Goal: Complete application form: Complete application form

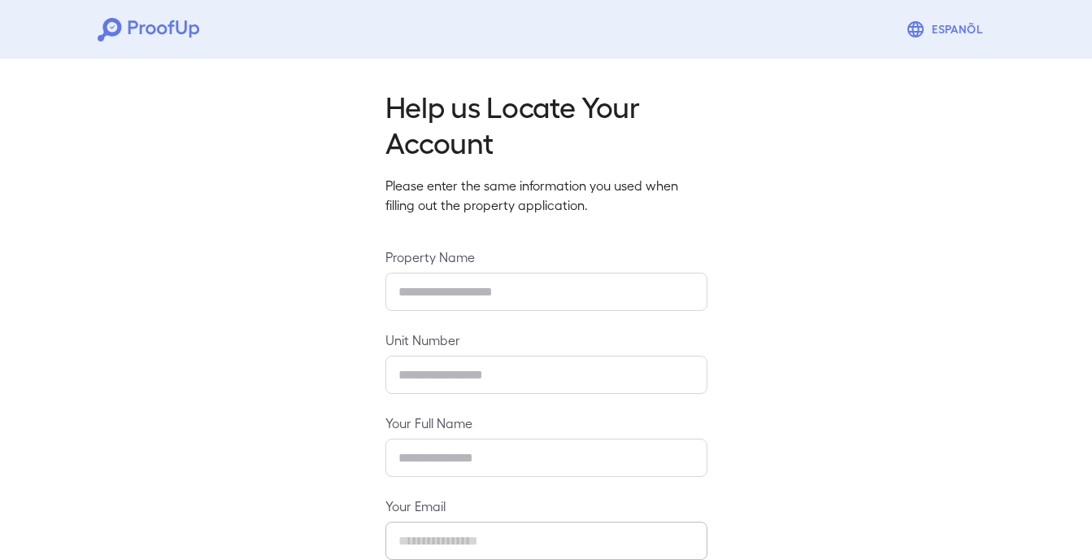
type input "**********"
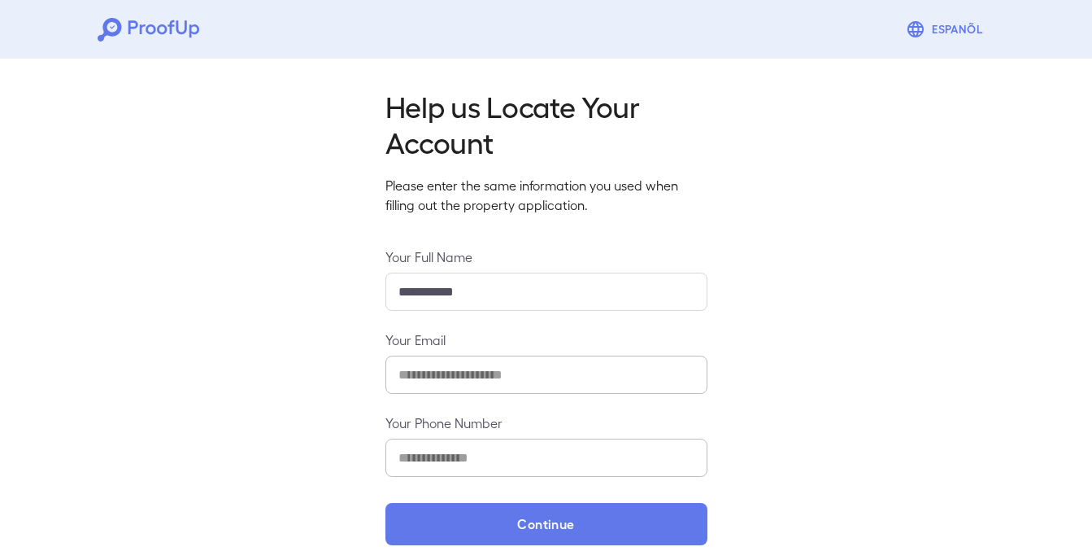
scroll to position [11, 0]
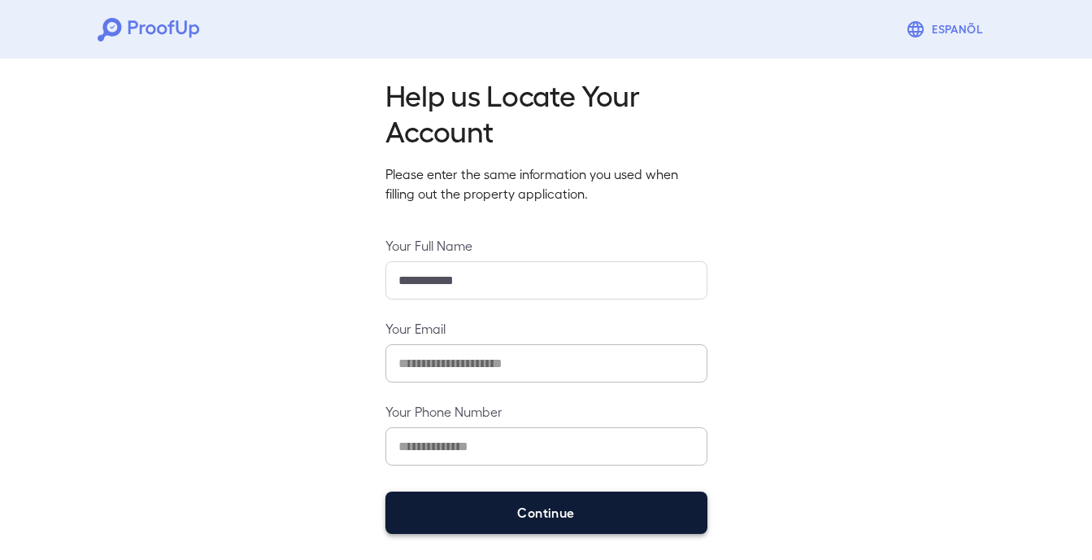
click at [549, 512] on button "Continue" at bounding box center [546, 512] width 322 height 42
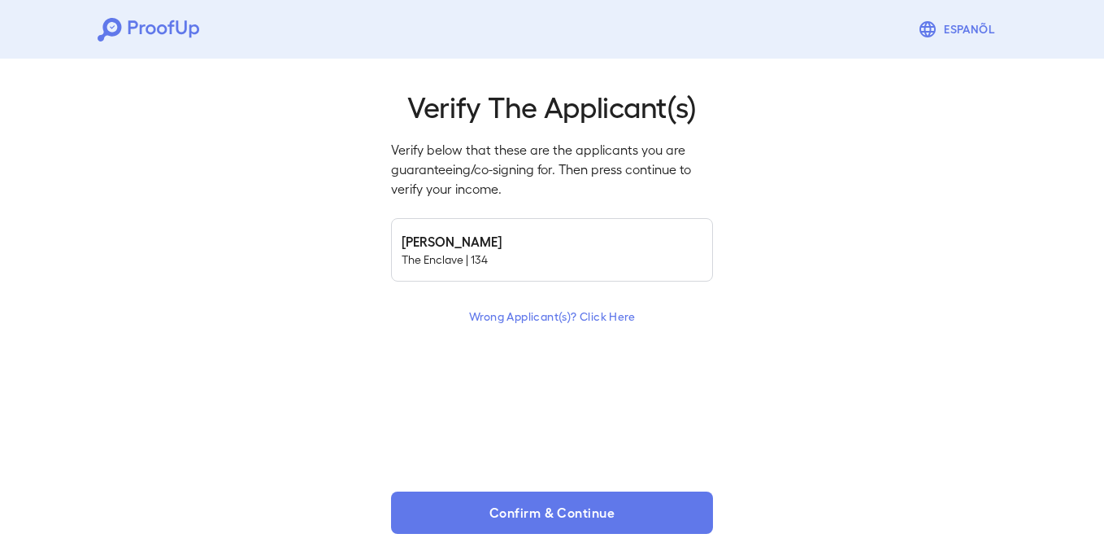
click at [564, 512] on button "Confirm & Continue" at bounding box center [552, 512] width 322 height 42
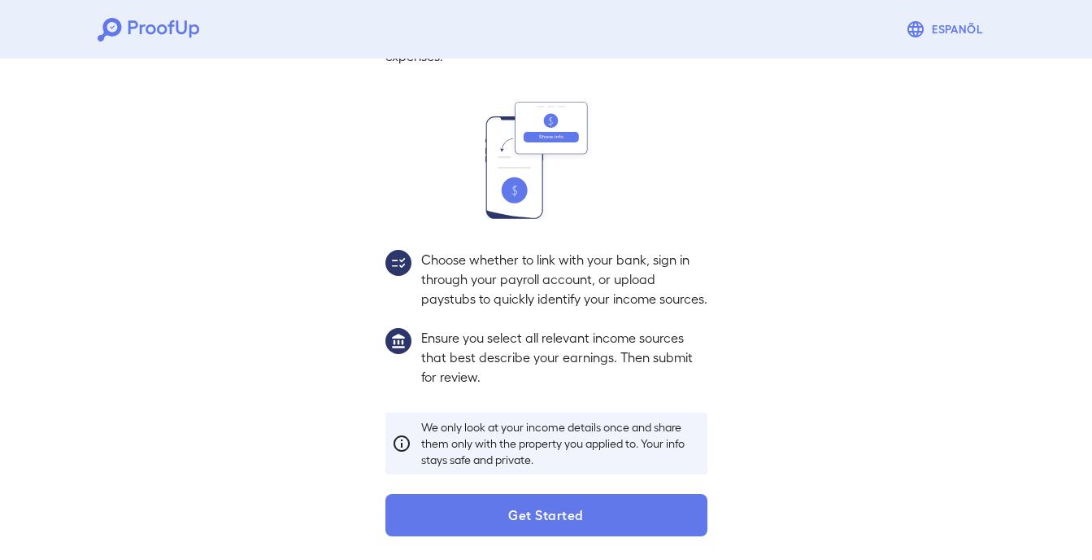
scroll to position [155, 0]
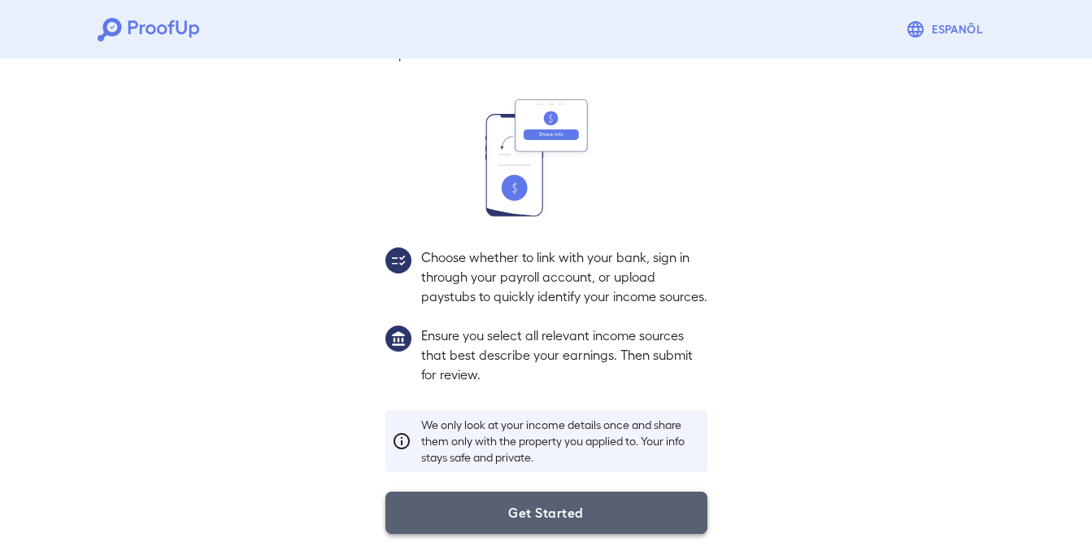
click at [546, 513] on button "Get Started" at bounding box center [546, 512] width 322 height 42
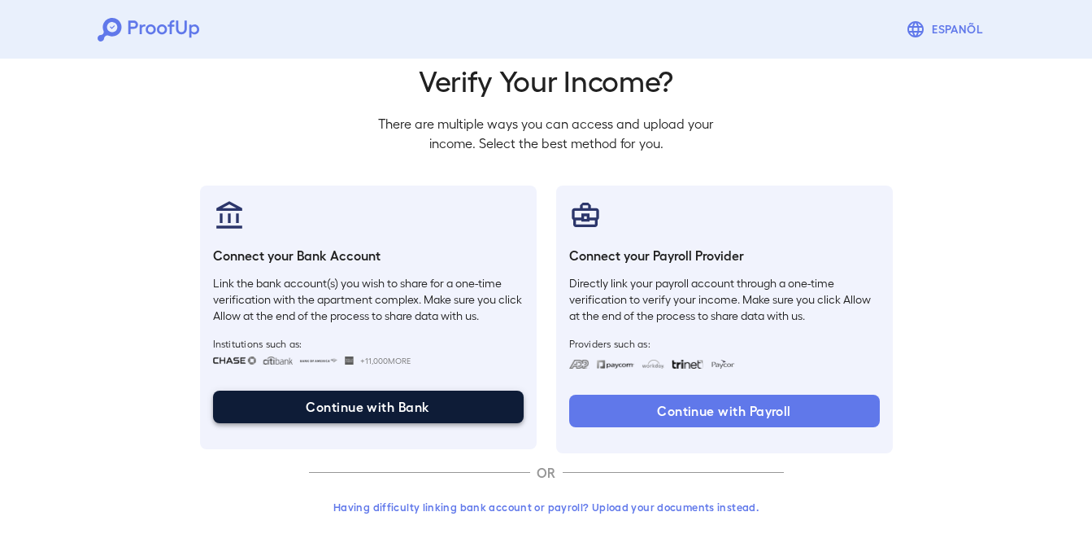
click at [355, 410] on button "Continue with Bank" at bounding box center [368, 406] width 311 height 33
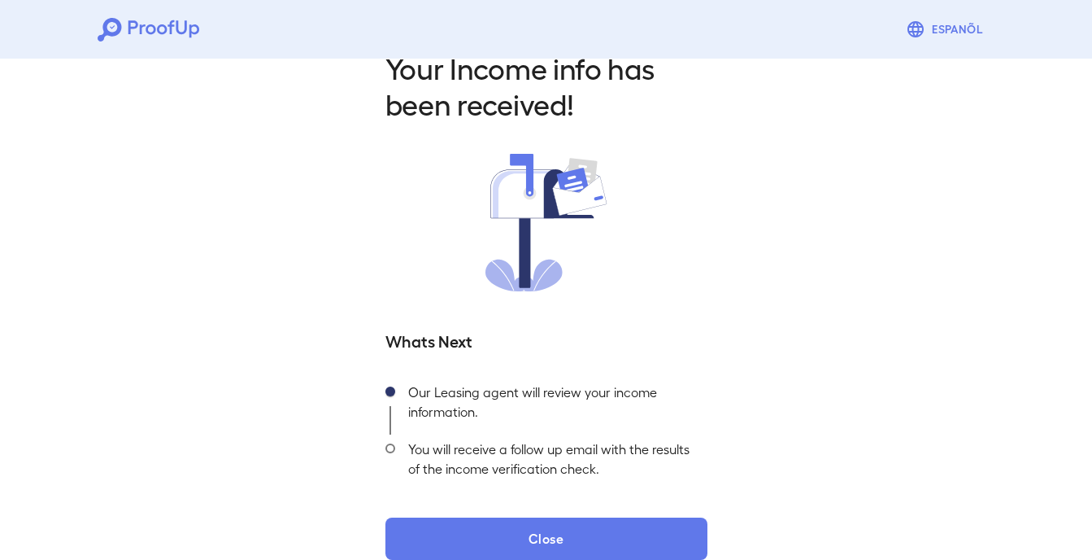
scroll to position [64, 0]
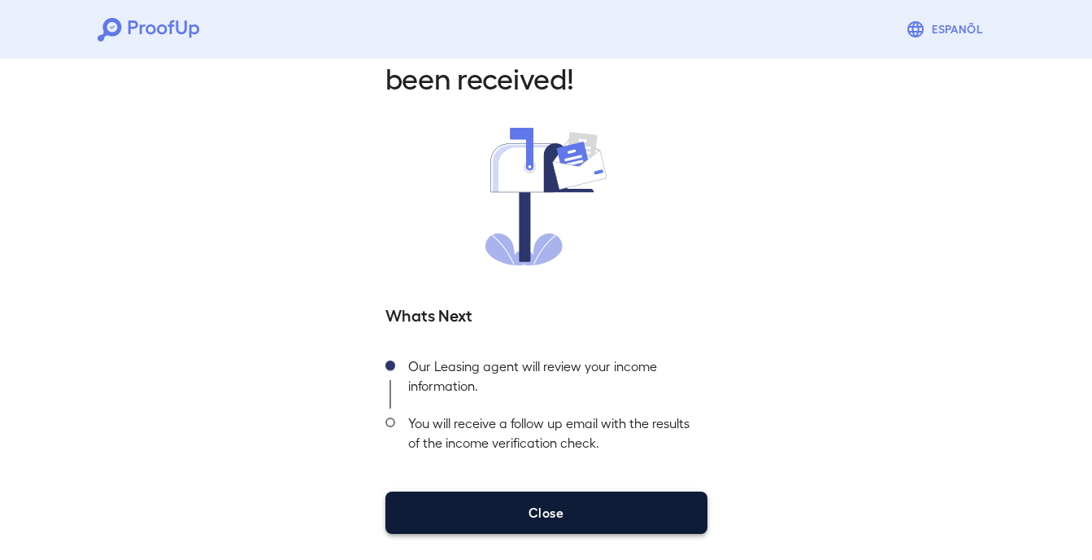
click at [555, 511] on button "Close" at bounding box center [546, 512] width 322 height 42
click at [538, 520] on button "Close" at bounding box center [546, 512] width 322 height 42
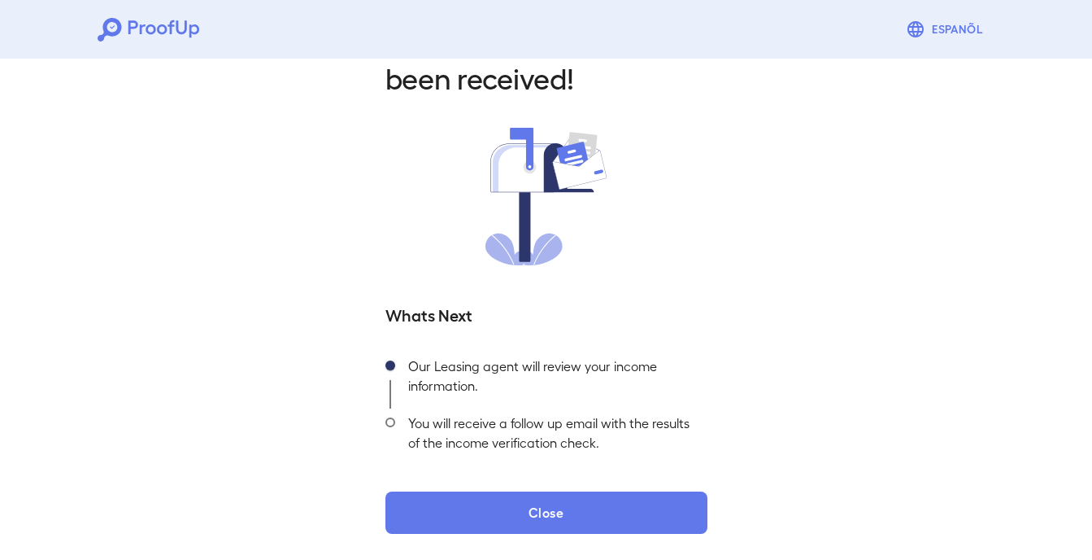
click at [389, 429] on div at bounding box center [390, 436] width 10 height 57
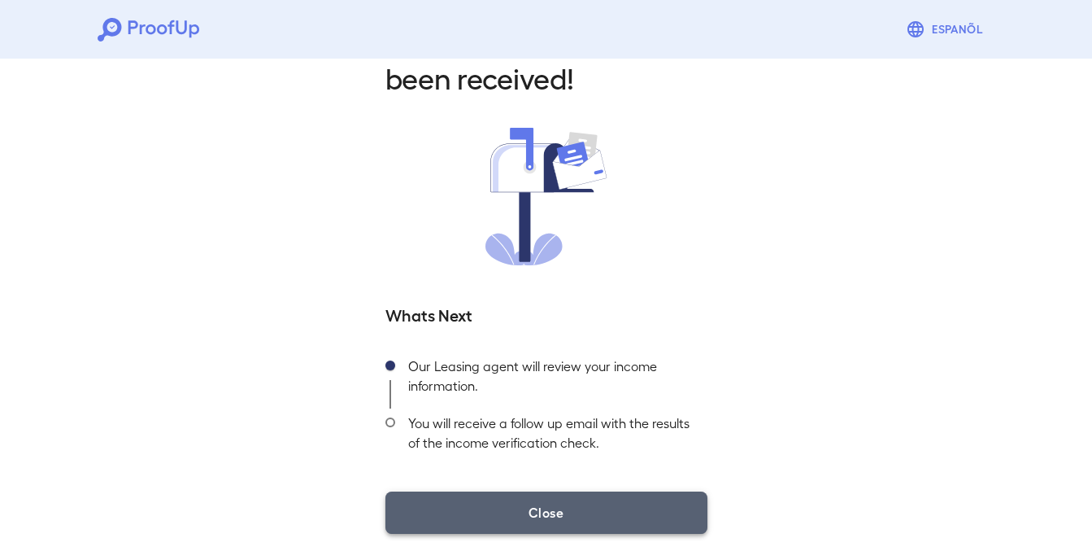
click at [526, 514] on button "Close" at bounding box center [546, 512] width 322 height 42
